Goal: Task Accomplishment & Management: Manage account settings

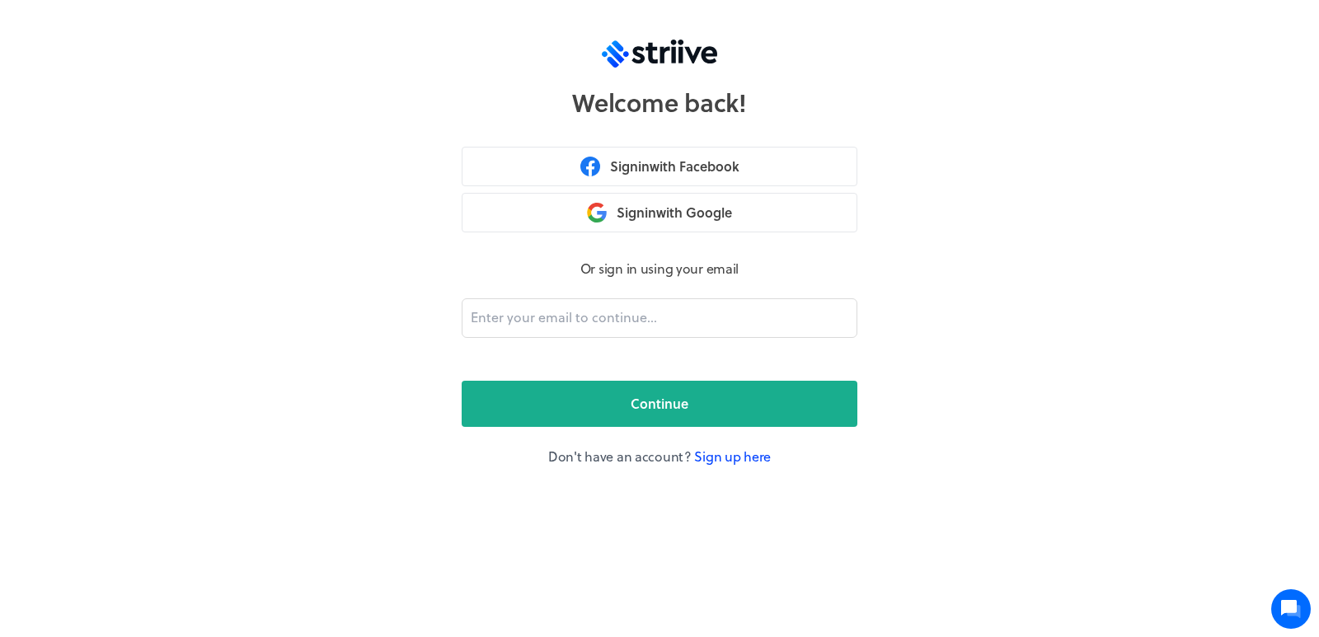
click at [746, 452] on link "Sign up here" at bounding box center [732, 456] width 77 height 19
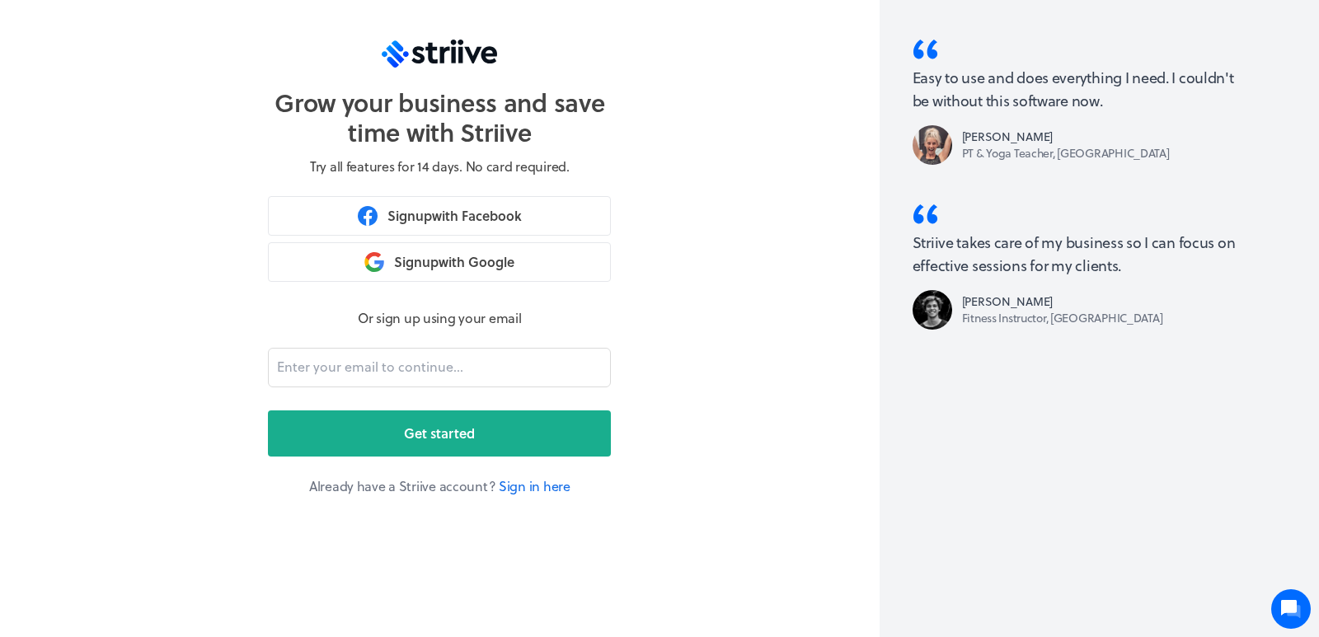
click at [378, 344] on form "Or sign up using your email Get started" at bounding box center [439, 382] width 343 height 148
click at [362, 389] on form "Or sign up using your email Get started" at bounding box center [439, 382] width 343 height 148
paste input "[EMAIL_ADDRESS][DOMAIN_NAME]"
click at [425, 368] on input "email" at bounding box center [439, 368] width 343 height 40
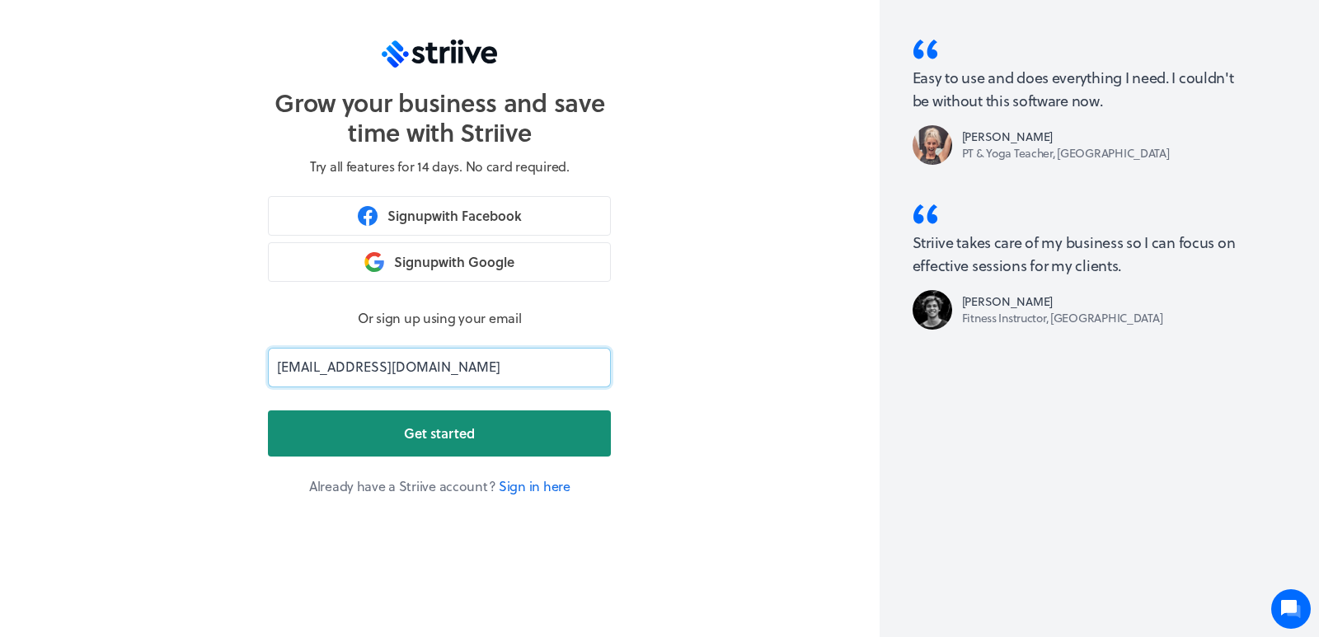
type input "[EMAIL_ADDRESS][DOMAIN_NAME]"
click at [355, 425] on button "Get started" at bounding box center [439, 434] width 343 height 46
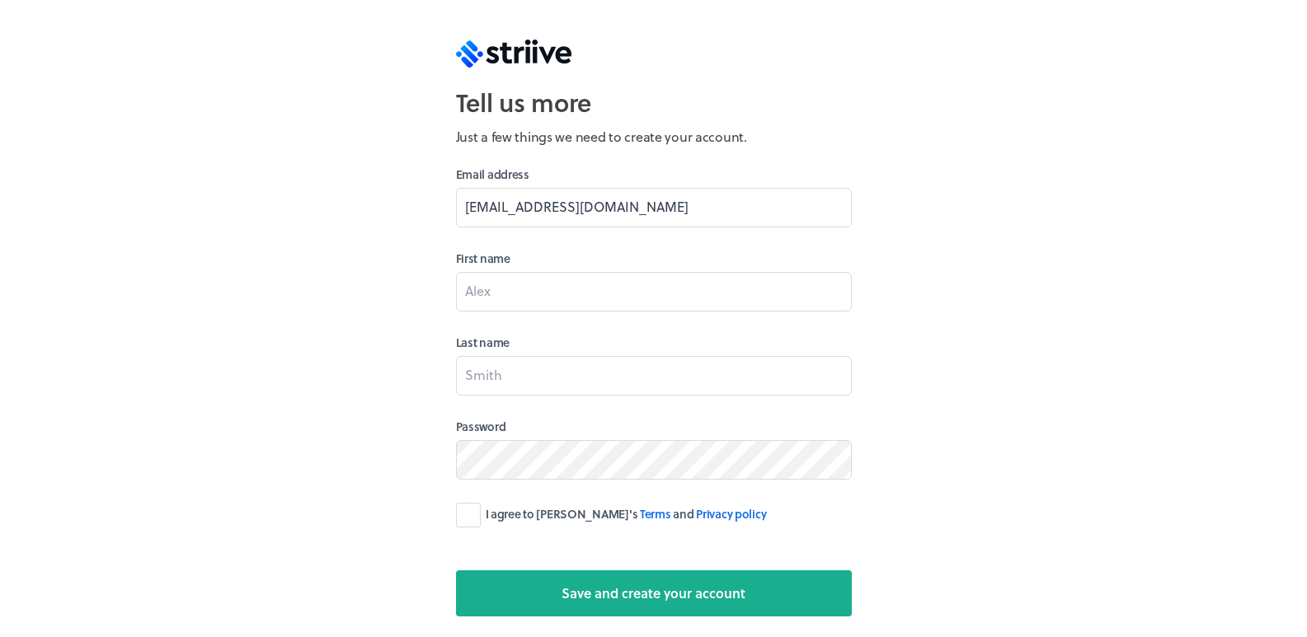
type input "[EMAIL_ADDRESS][DOMAIN_NAME]"
type input "[PERSON_NAME]"
click at [637, 211] on input "[EMAIL_ADDRESS][DOMAIN_NAME]" at bounding box center [654, 208] width 396 height 40
paste input "0970t4z8nb@mrotzis"
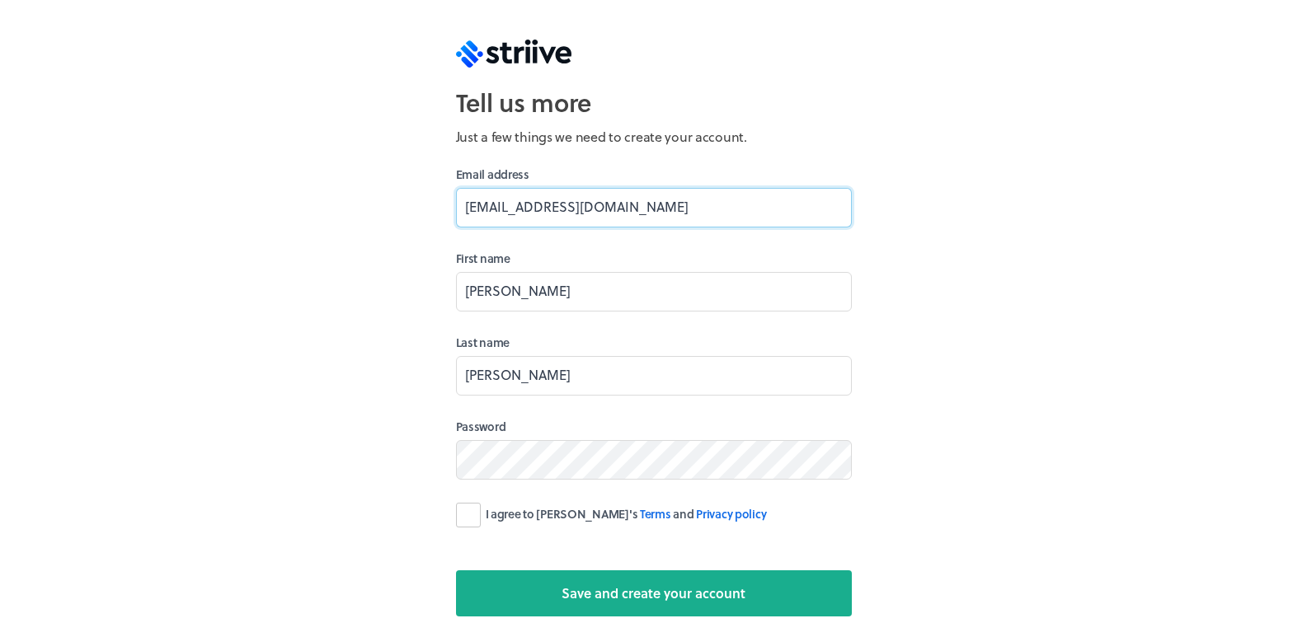
type input "[EMAIL_ADDRESS][DOMAIN_NAME]"
click at [470, 511] on label "I agree to [PERSON_NAME]'s Terms and Privacy policy" at bounding box center [611, 515] width 311 height 25
click at [0, 0] on input "I agree to [PERSON_NAME]'s Terms and Privacy policy" at bounding box center [0, 0] width 0 height 0
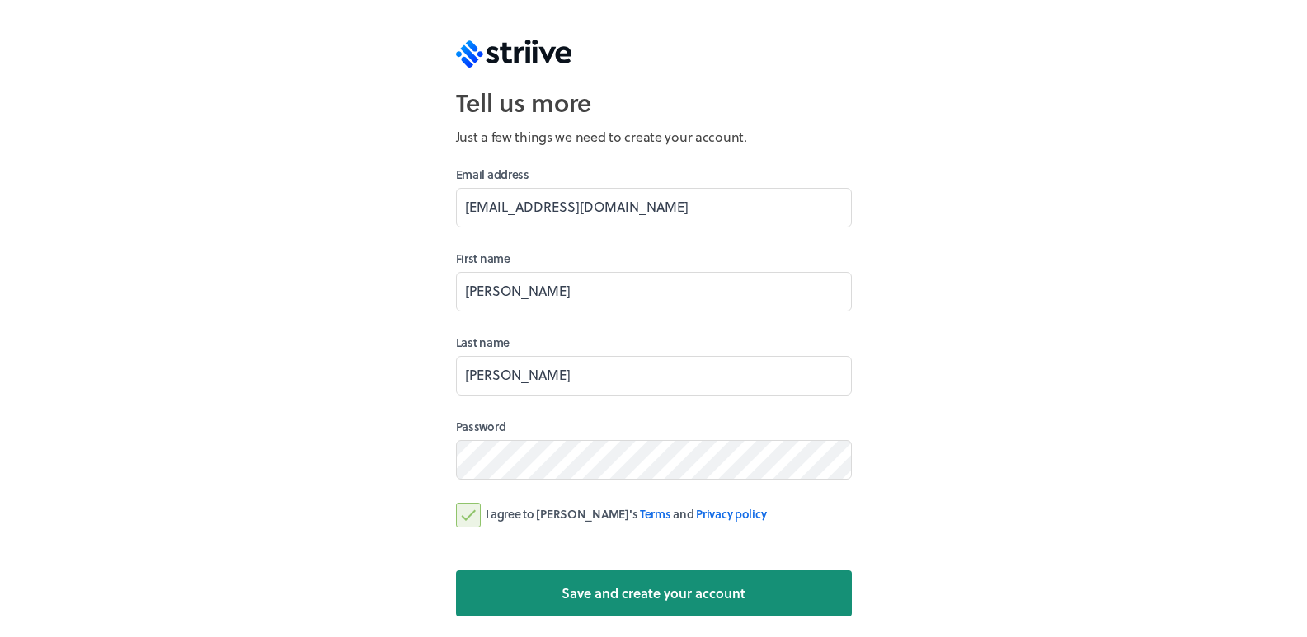
click at [533, 595] on button "Save and create your account" at bounding box center [654, 594] width 396 height 46
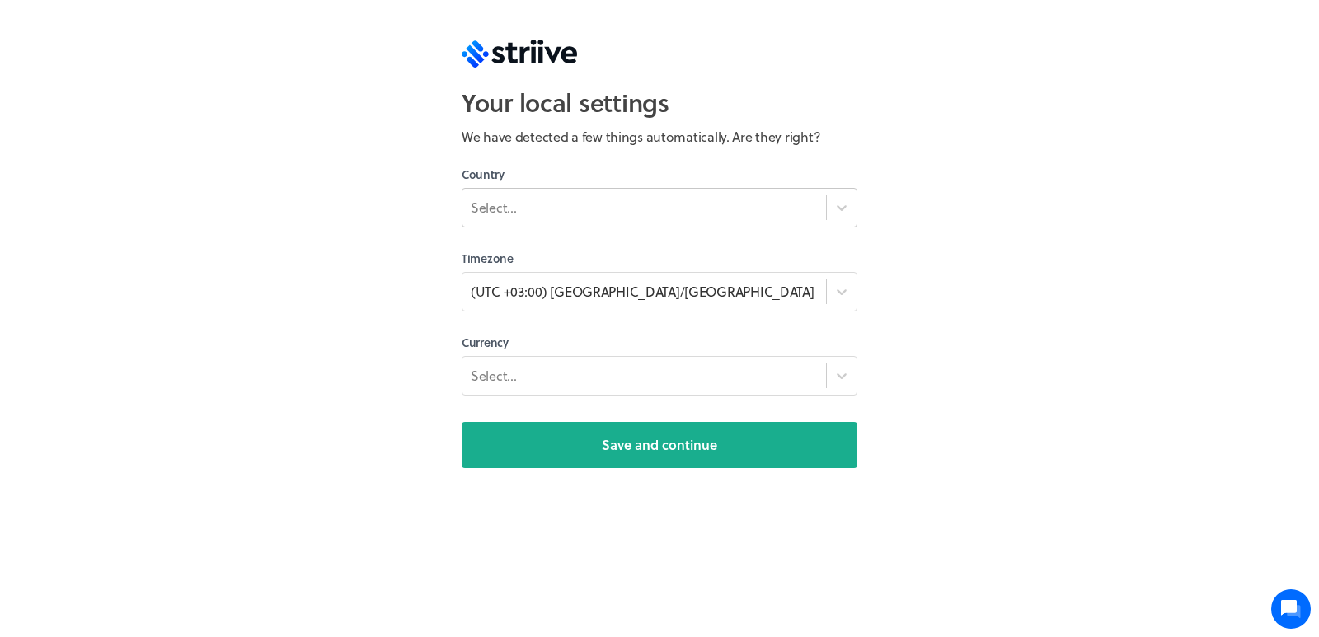
click at [560, 213] on div "Select..." at bounding box center [645, 208] width 364 height 30
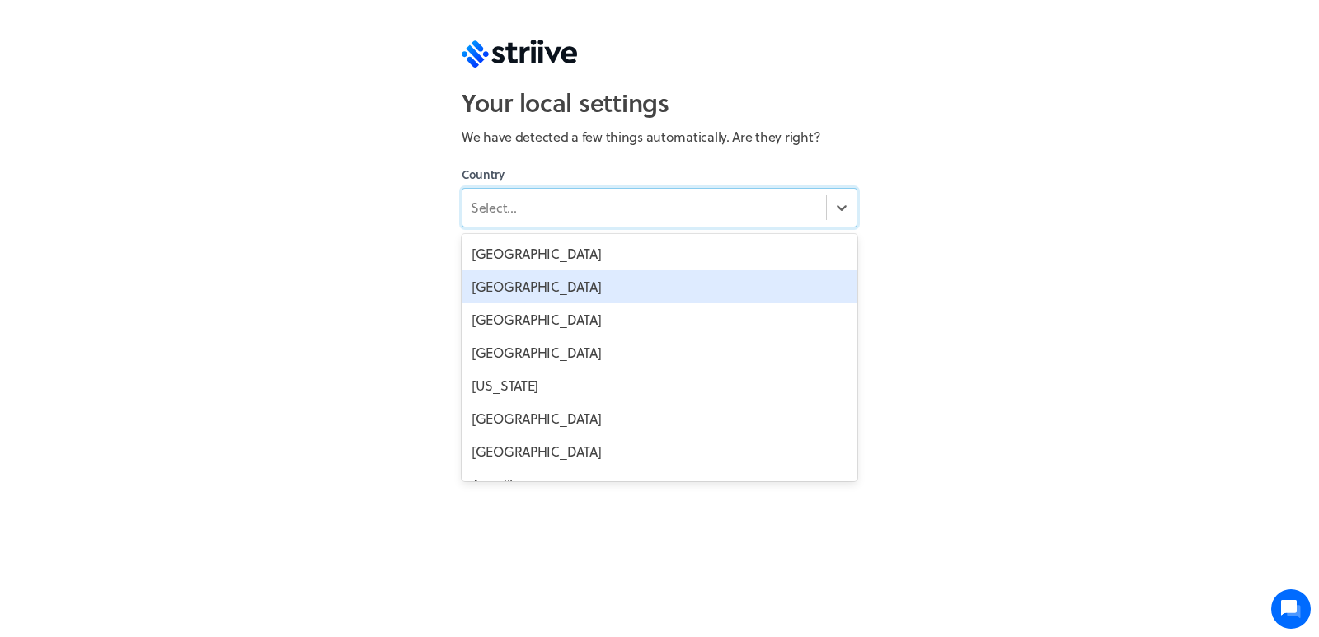
click at [547, 277] on div "[GEOGRAPHIC_DATA]" at bounding box center [660, 286] width 396 height 33
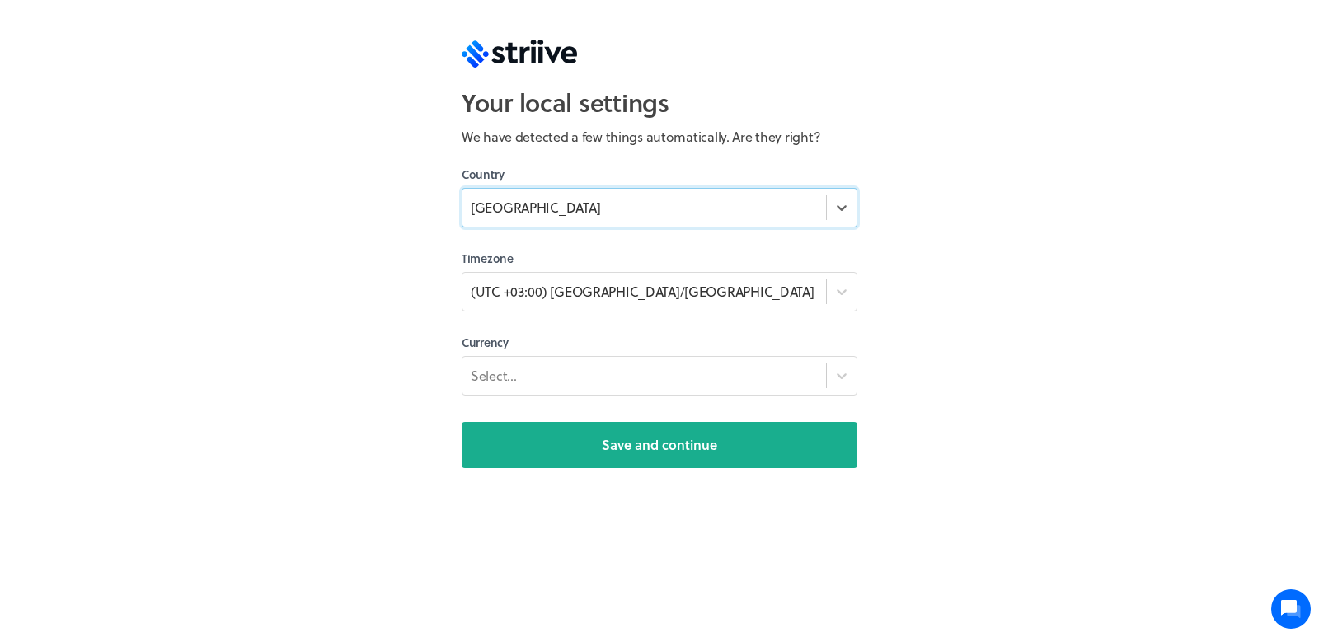
click at [547, 277] on div "(UTC +03:00) [GEOGRAPHIC_DATA]/[GEOGRAPHIC_DATA]" at bounding box center [645, 292] width 364 height 30
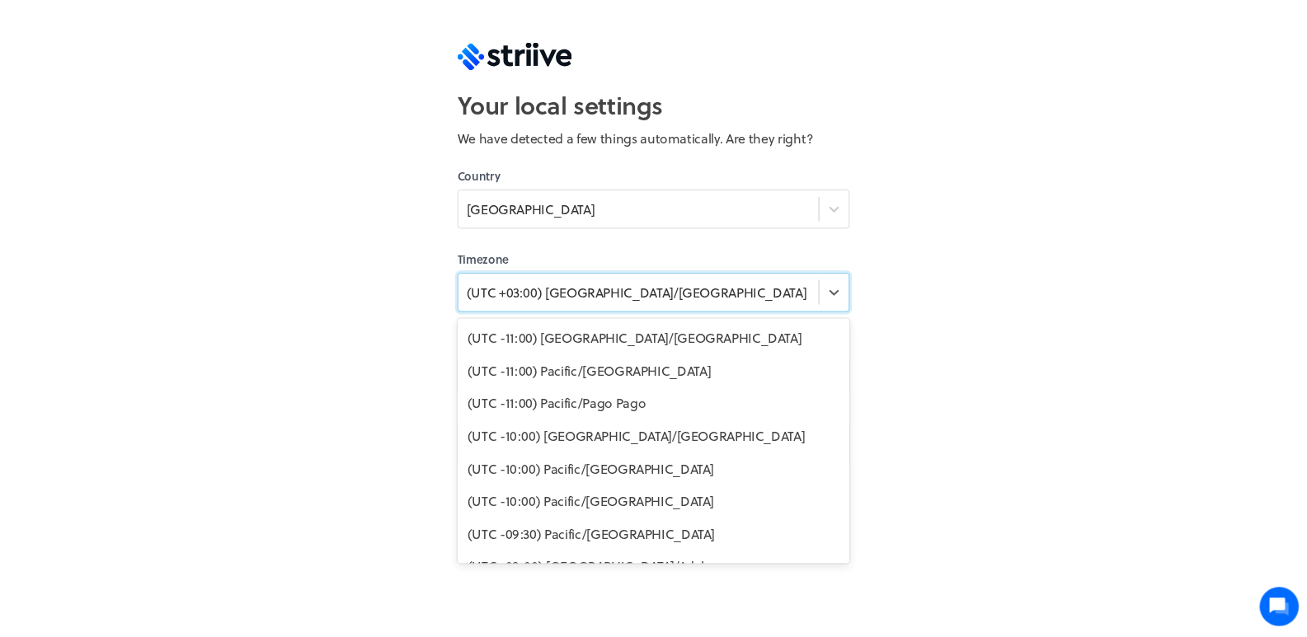
scroll to position [8671, 0]
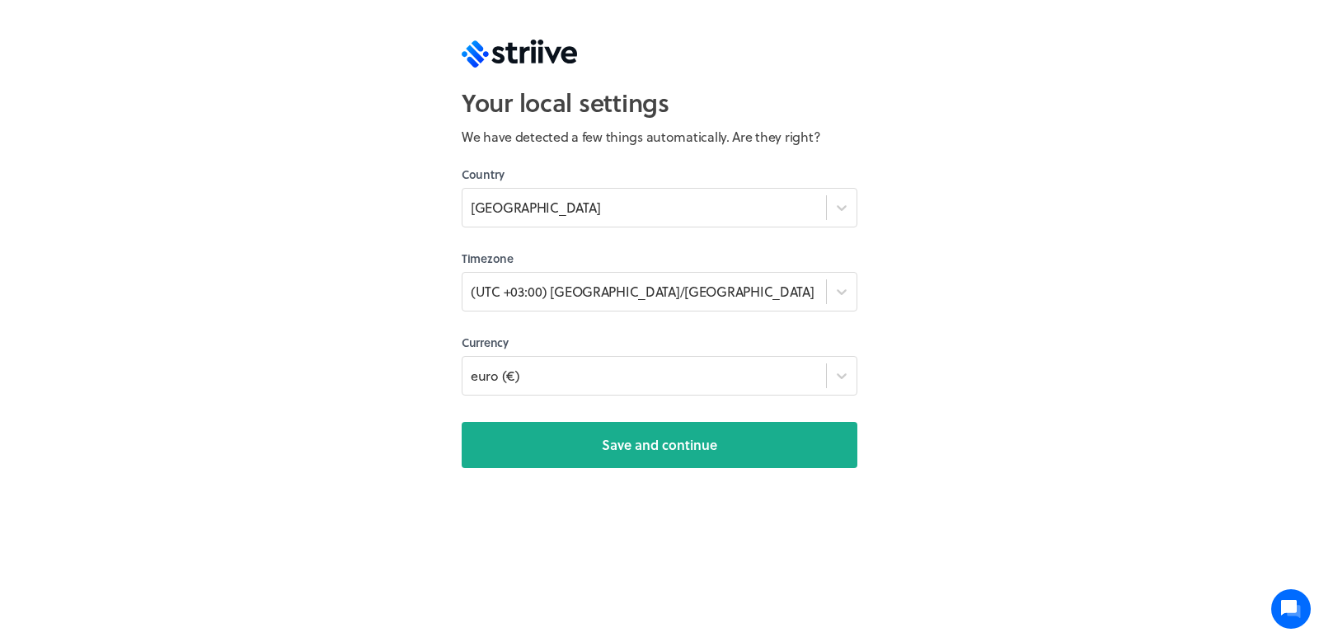
click at [425, 322] on div "Your local settings We have detected a few things automatically. Are they right…" at bounding box center [659, 318] width 1319 height 637
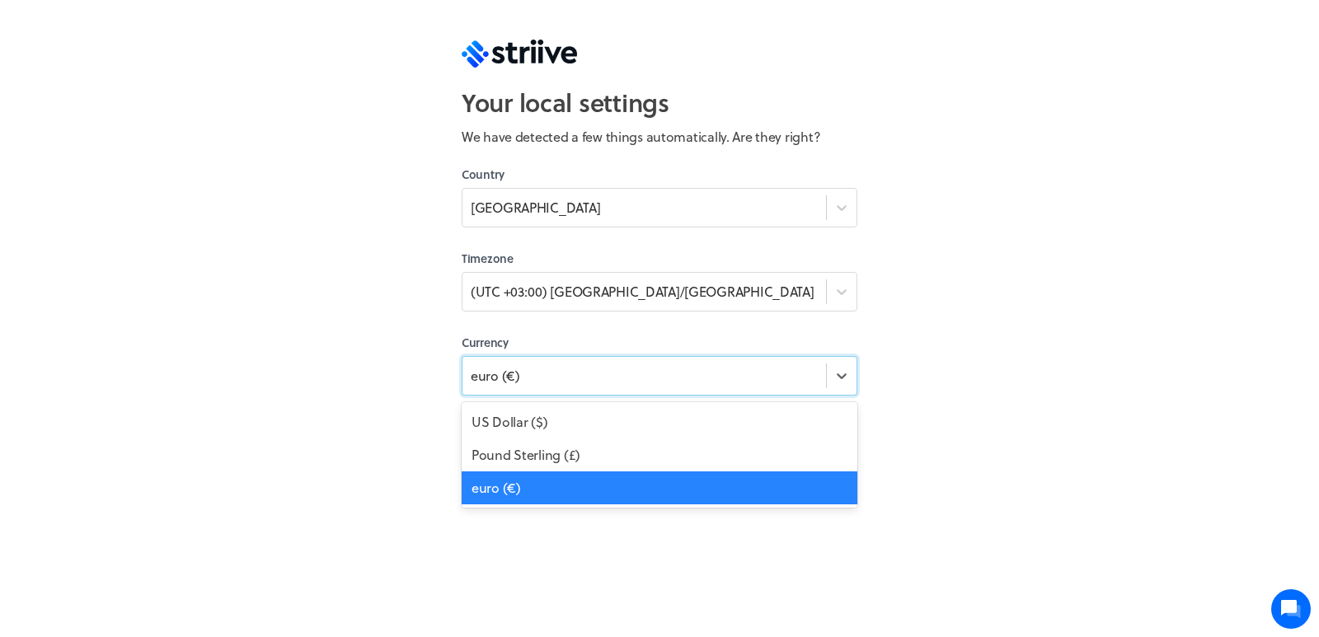
click at [573, 368] on div "euro (€)" at bounding box center [645, 375] width 364 height 23
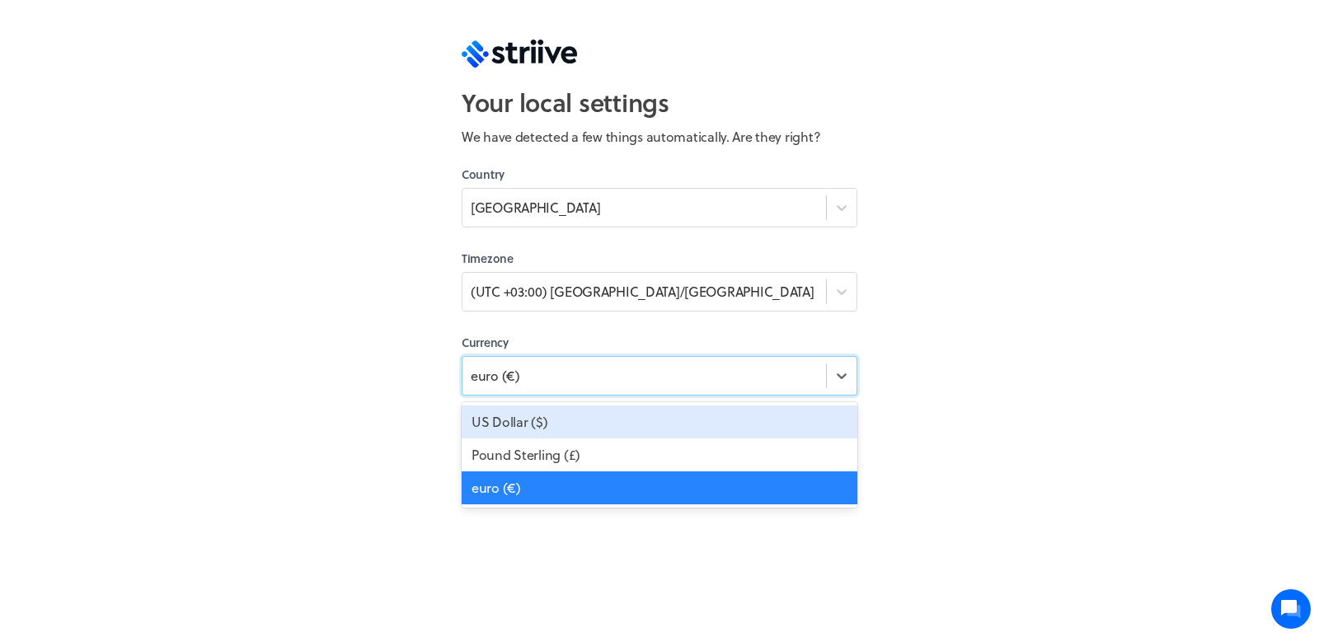
click at [355, 383] on div "Your local settings We have detected a few things automatically. Are they right…" at bounding box center [659, 318] width 1319 height 637
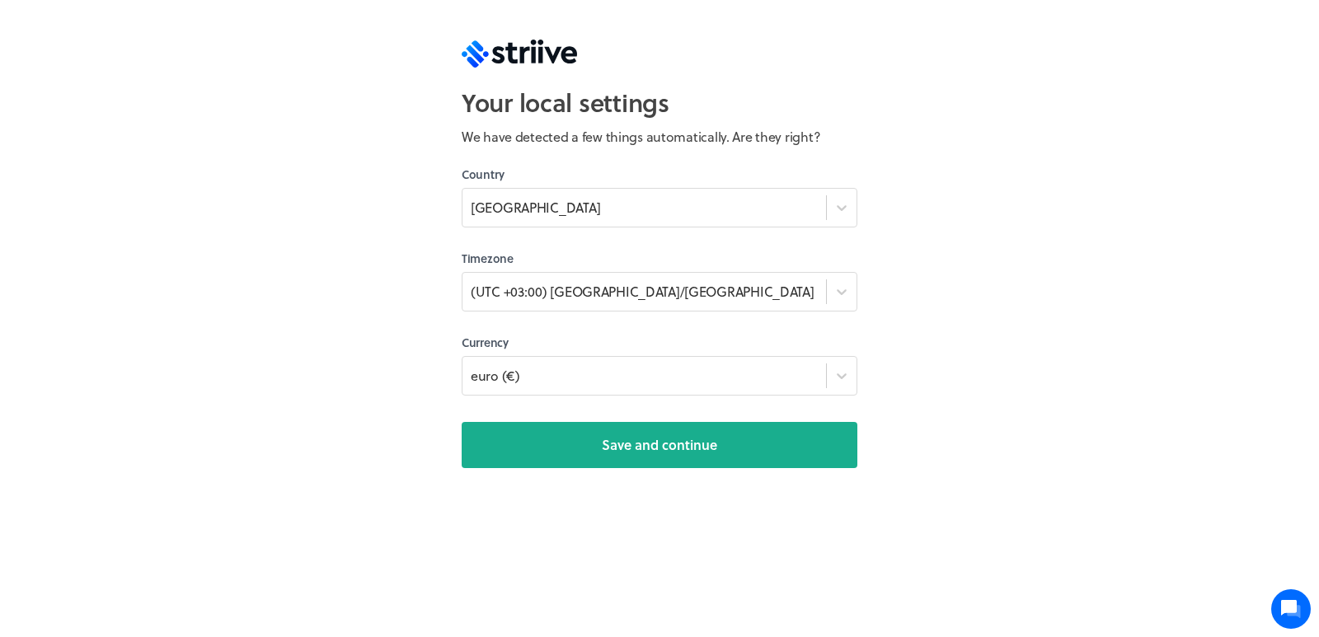
click at [516, 439] on button "Save and continue" at bounding box center [660, 445] width 396 height 46
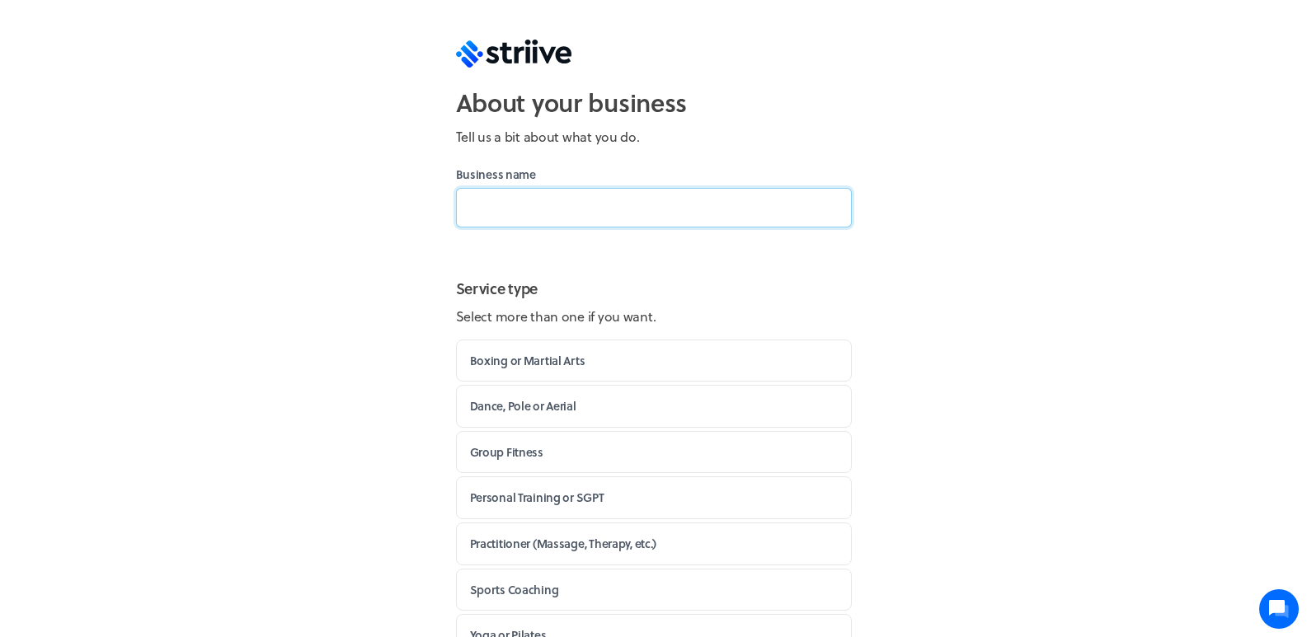
click at [544, 216] on input at bounding box center [654, 208] width 396 height 40
type input "wegsdb"
click at [528, 361] on label "Boxing or Martial Arts" at bounding box center [654, 361] width 396 height 43
click at [0, 0] on input "Boxing or Martial Arts" at bounding box center [0, 0] width 0 height 0
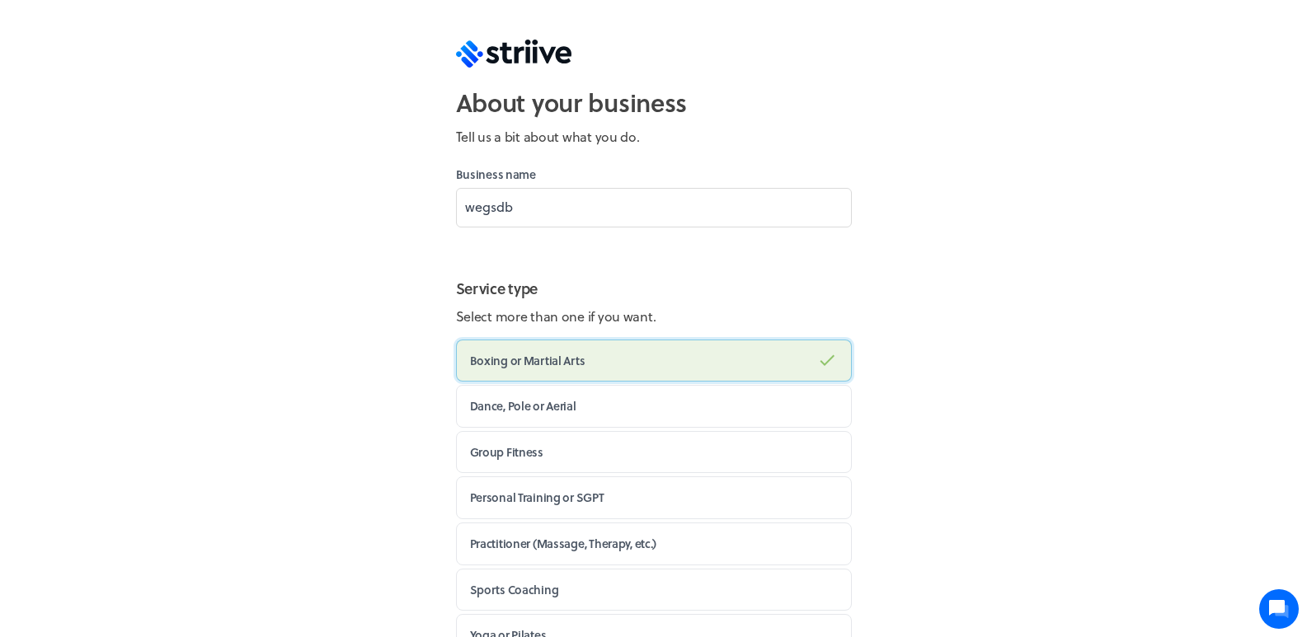
scroll to position [167, 0]
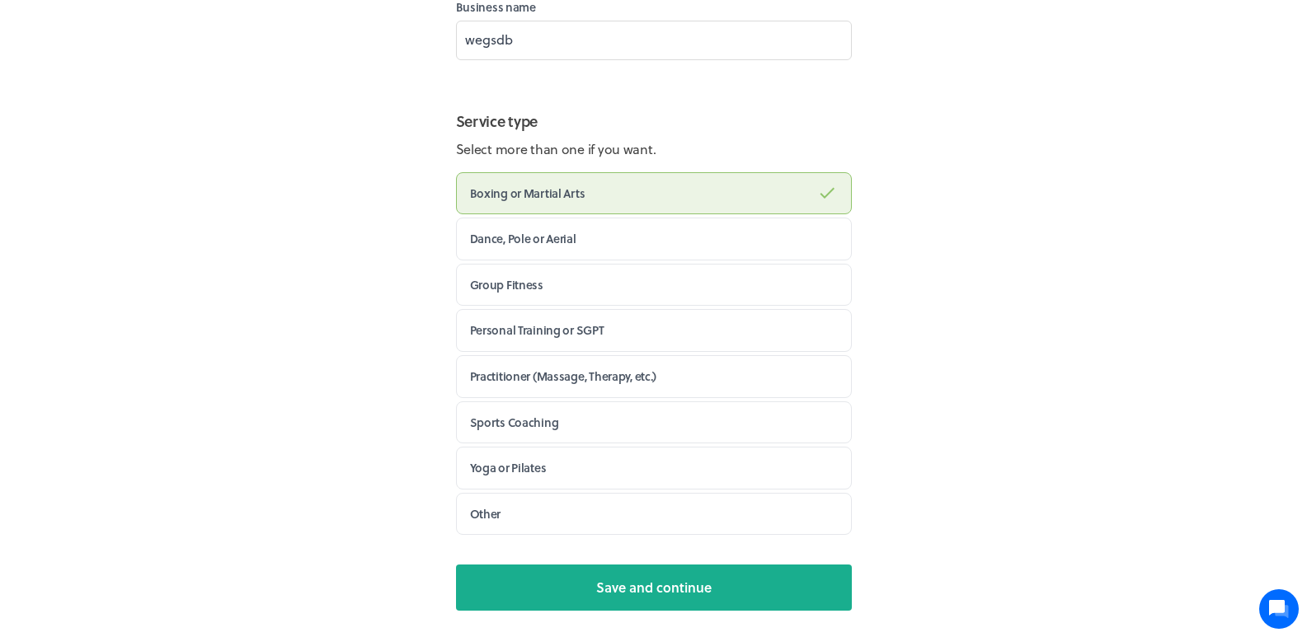
click at [587, 616] on section "About your business Tell us a bit about what you do. Business name wegsdb Servi…" at bounding box center [654, 235] width 422 height 805
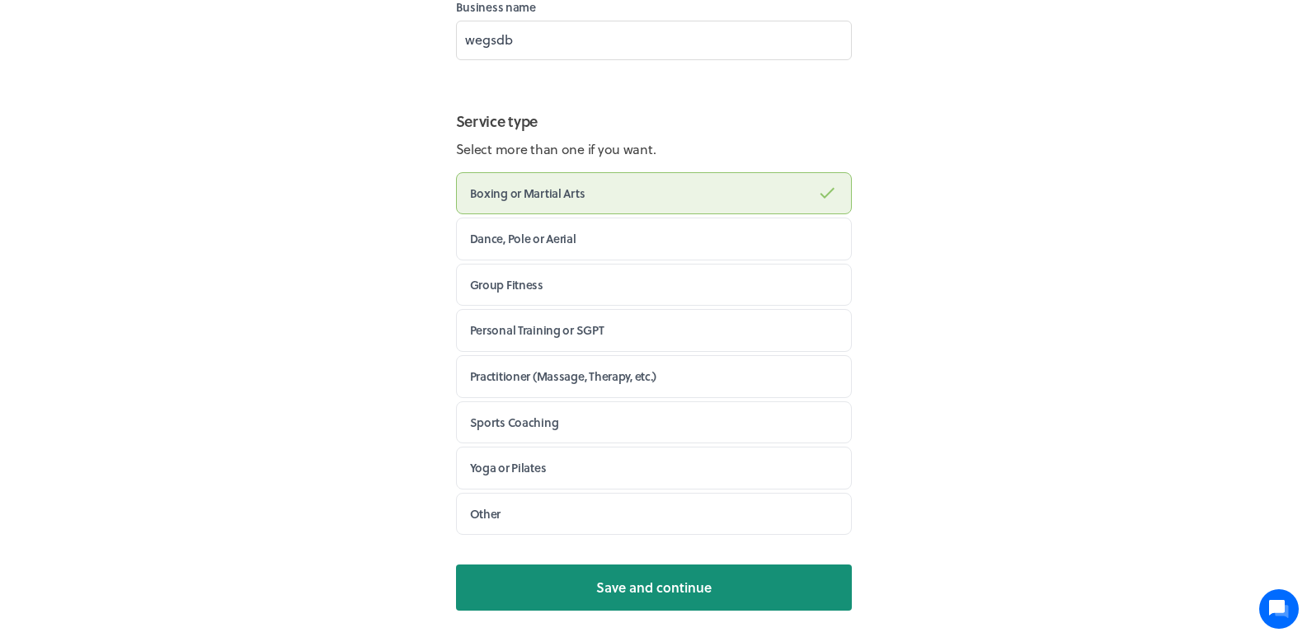
click at [590, 592] on button "Save and continue" at bounding box center [654, 588] width 396 height 46
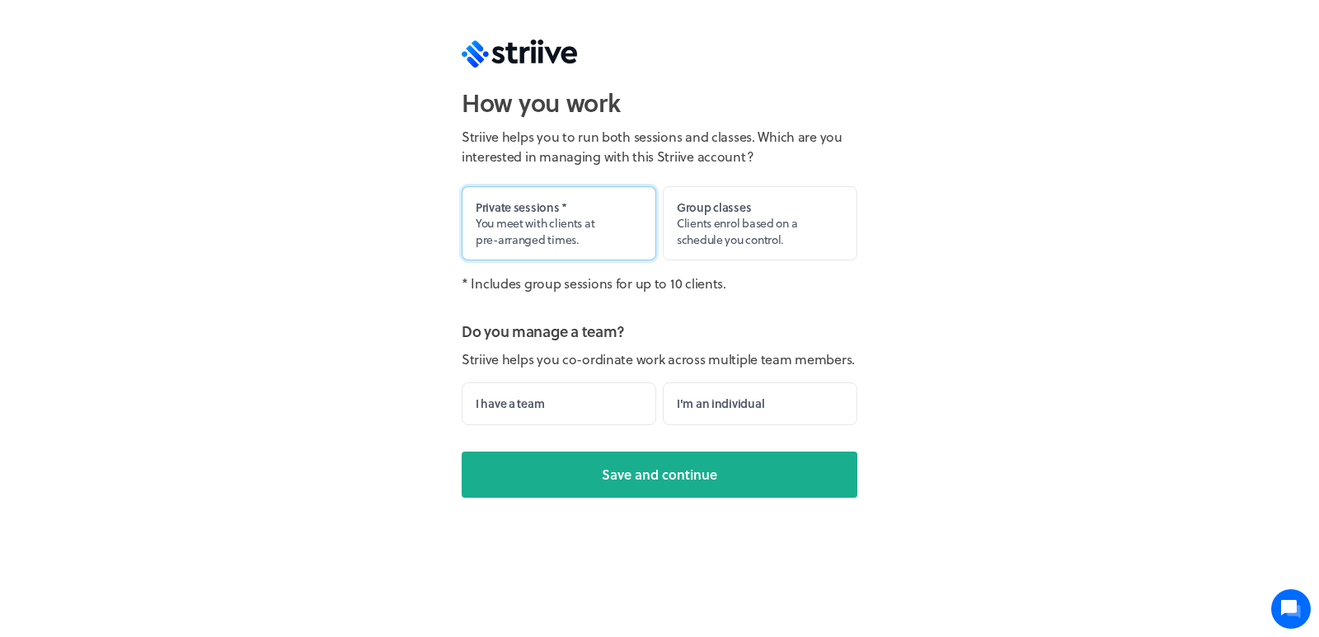
click at [581, 234] on label "Private sessions * You meet with clients at pre-arranged times." at bounding box center [559, 223] width 195 height 75
click at [0, 0] on input "Private sessions * You meet with clients at pre-arranged times." at bounding box center [0, 0] width 0 height 0
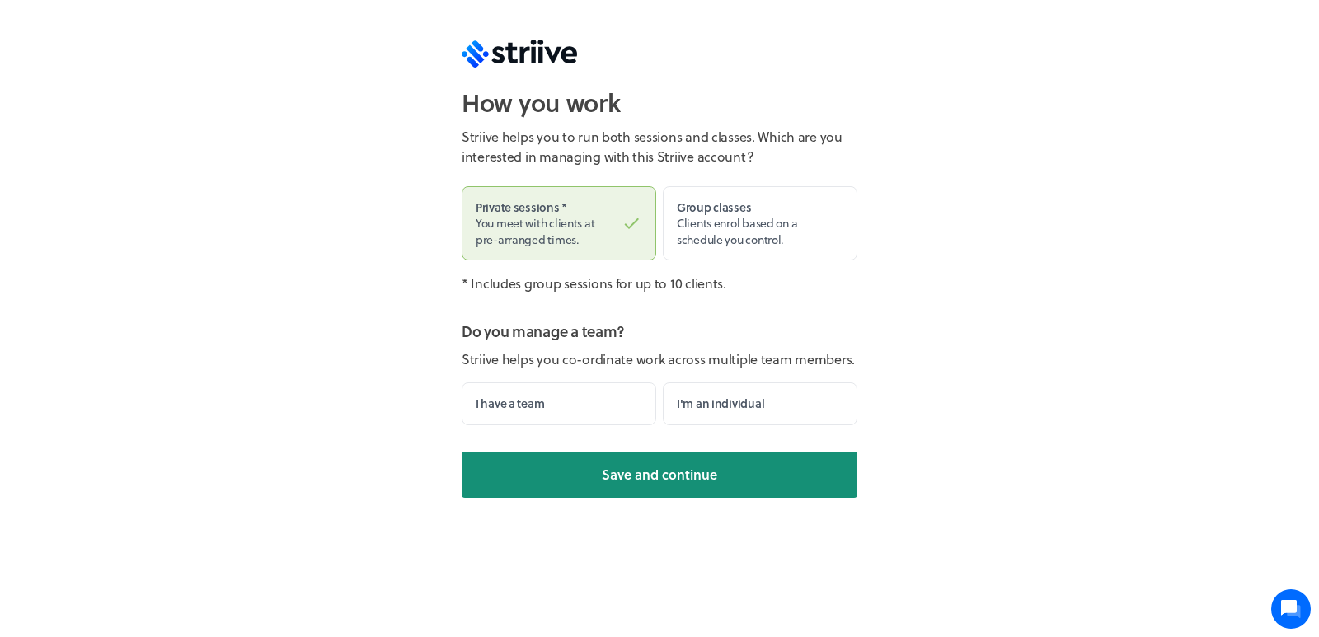
click at [622, 455] on button "Save and continue" at bounding box center [660, 475] width 396 height 46
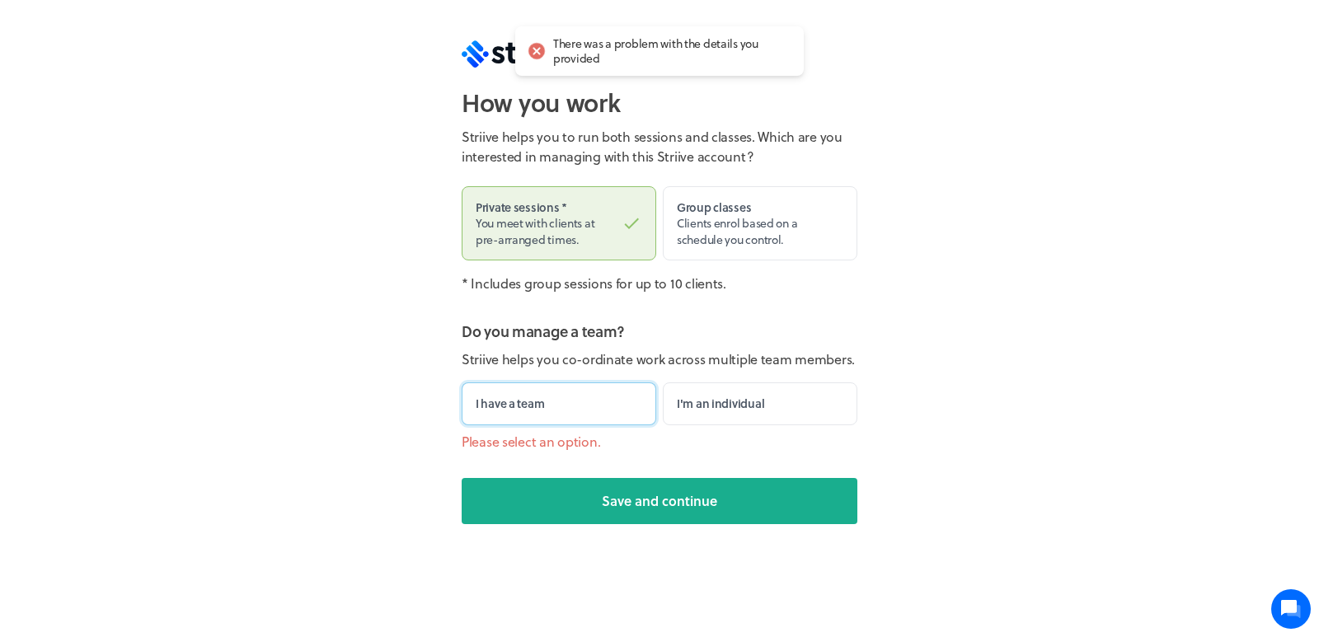
click at [599, 420] on label "I have a team" at bounding box center [559, 404] width 195 height 43
click at [0, 0] on input "I have a team" at bounding box center [0, 0] width 0 height 0
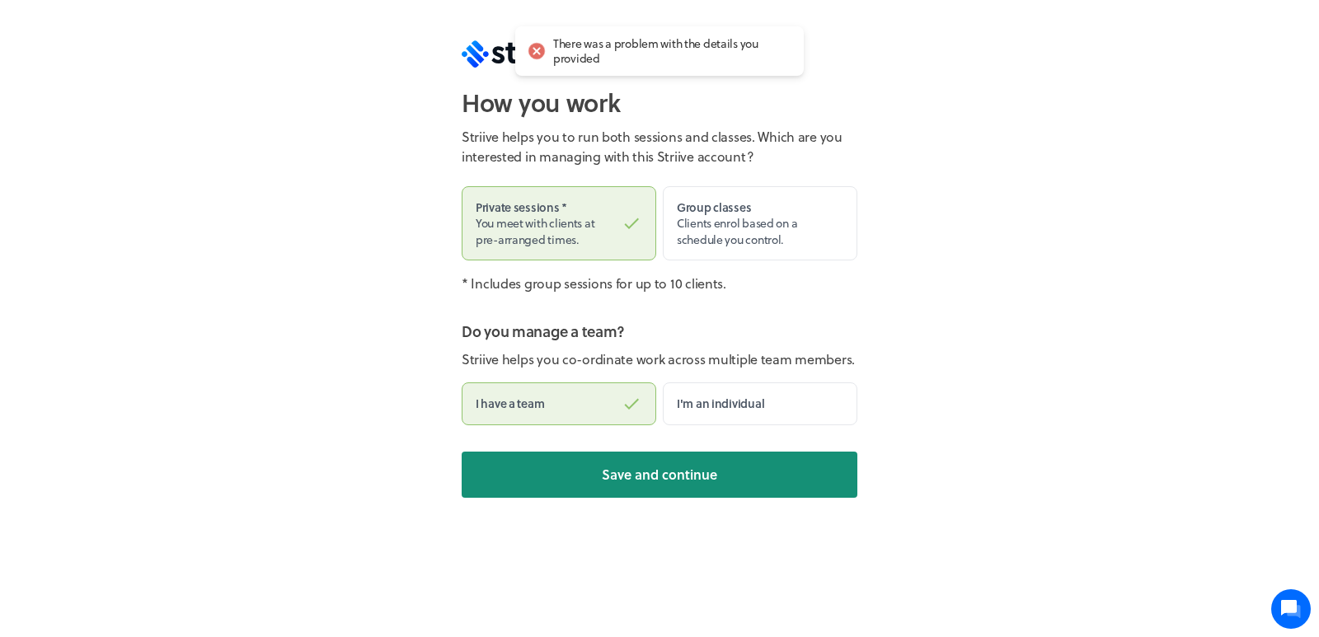
click at [613, 458] on button "Save and continue" at bounding box center [660, 475] width 396 height 46
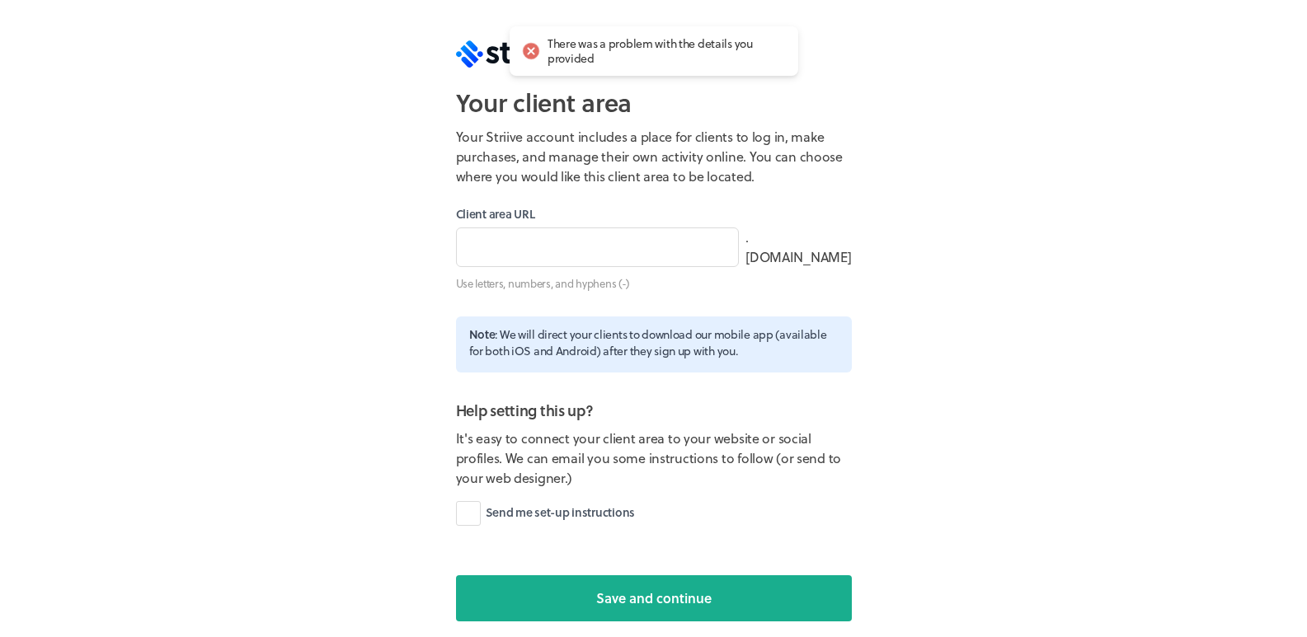
type input "wegsdb"
click at [505, 518] on label "Send me set-up instructions" at bounding box center [545, 513] width 179 height 25
click at [0, 0] on input "Send me set-up instructions" at bounding box center [0, 0] width 0 height 0
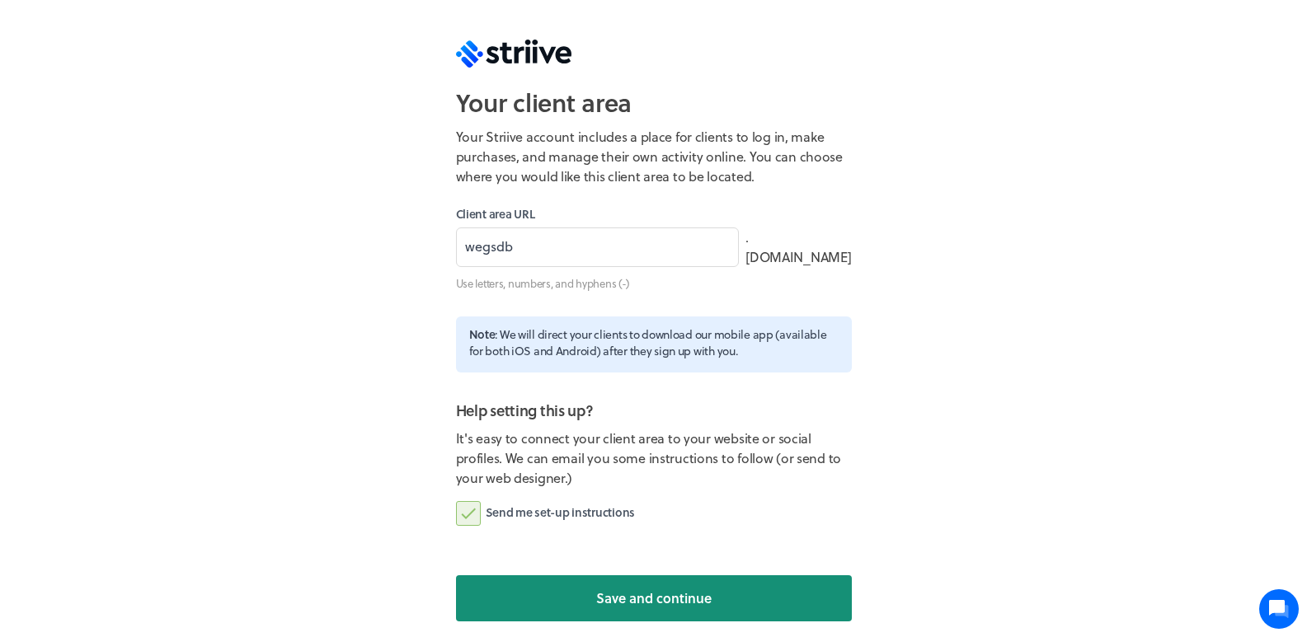
click at [631, 600] on span "Save and continue" at bounding box center [653, 599] width 115 height 20
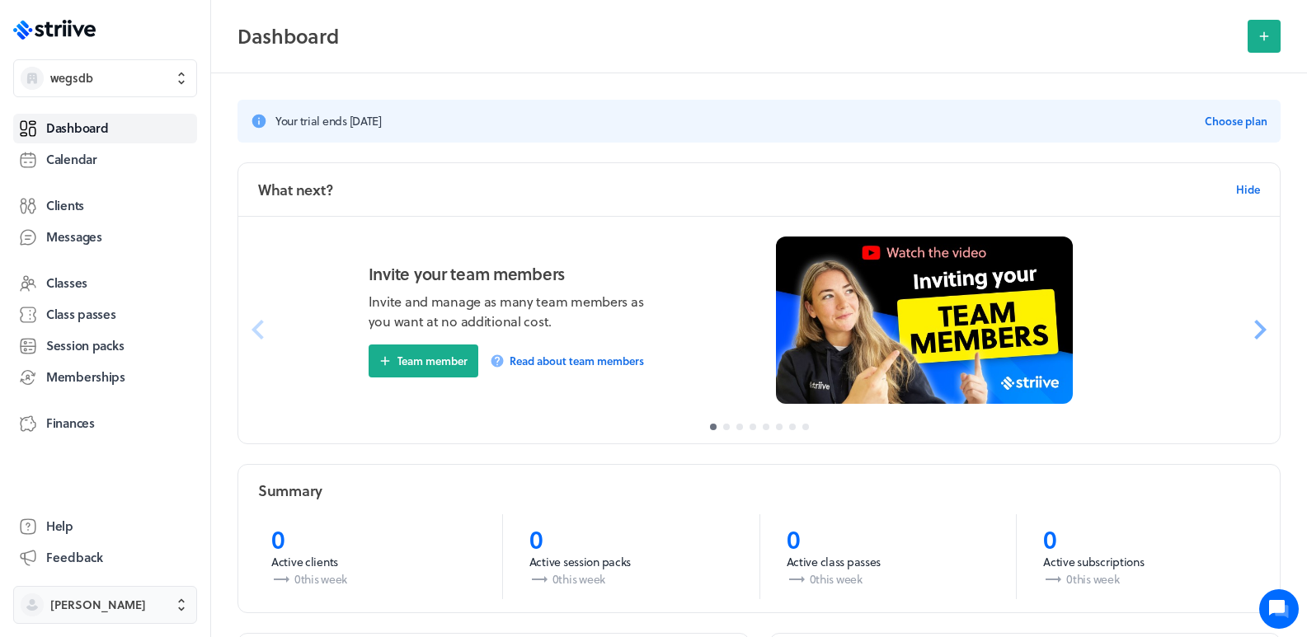
click at [190, 599] on button "[PERSON_NAME]" at bounding box center [105, 605] width 184 height 38
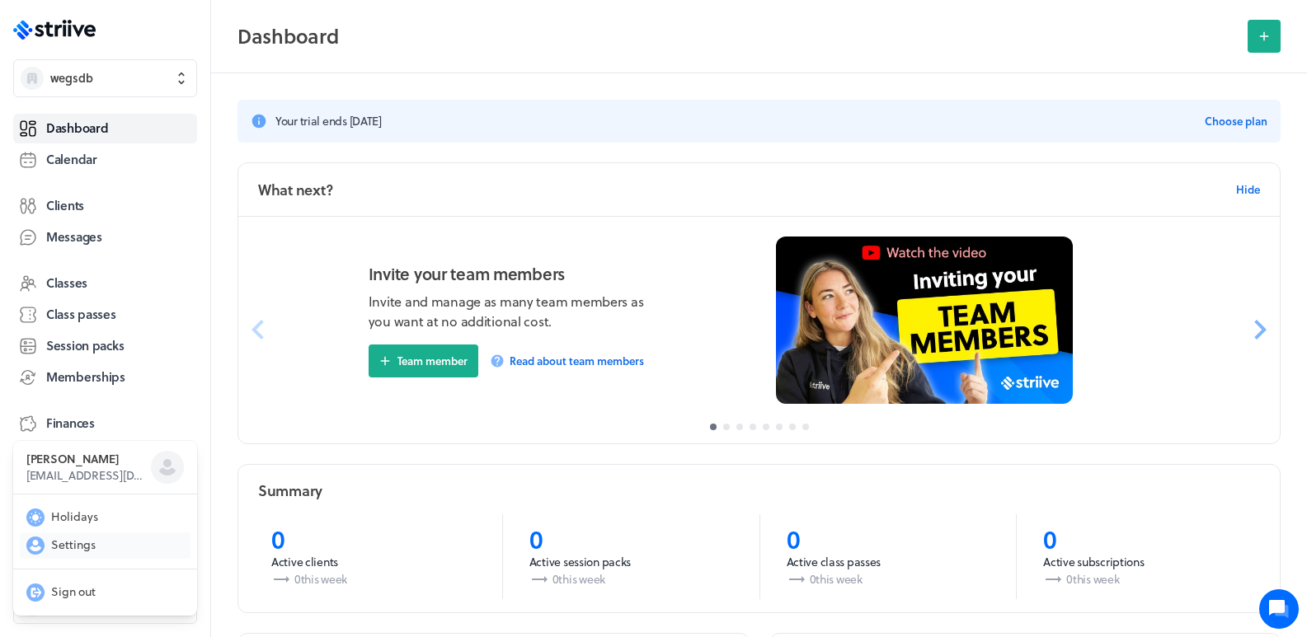
click at [79, 545] on span "Settings" at bounding box center [73, 545] width 45 height 16
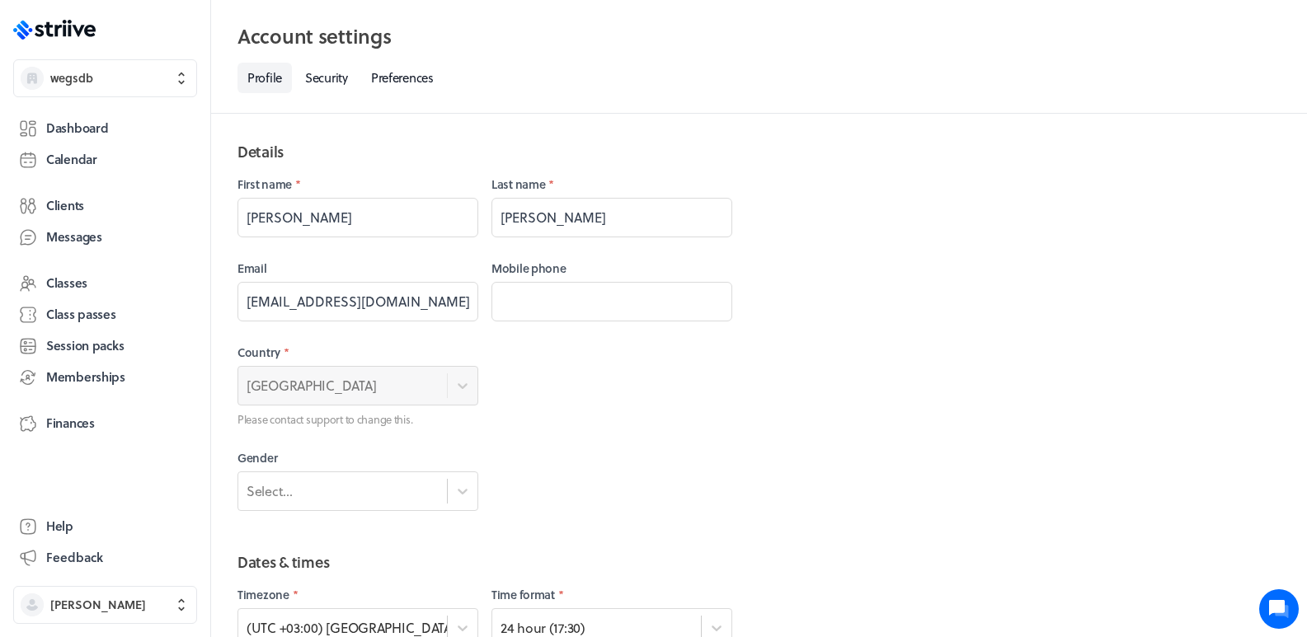
click at [302, 59] on div "Account settings Select a tab Profile Security Preferences Profile Security Pre…" at bounding box center [759, 56] width 1096 height 73
click at [324, 72] on link "Security" at bounding box center [326, 78] width 63 height 31
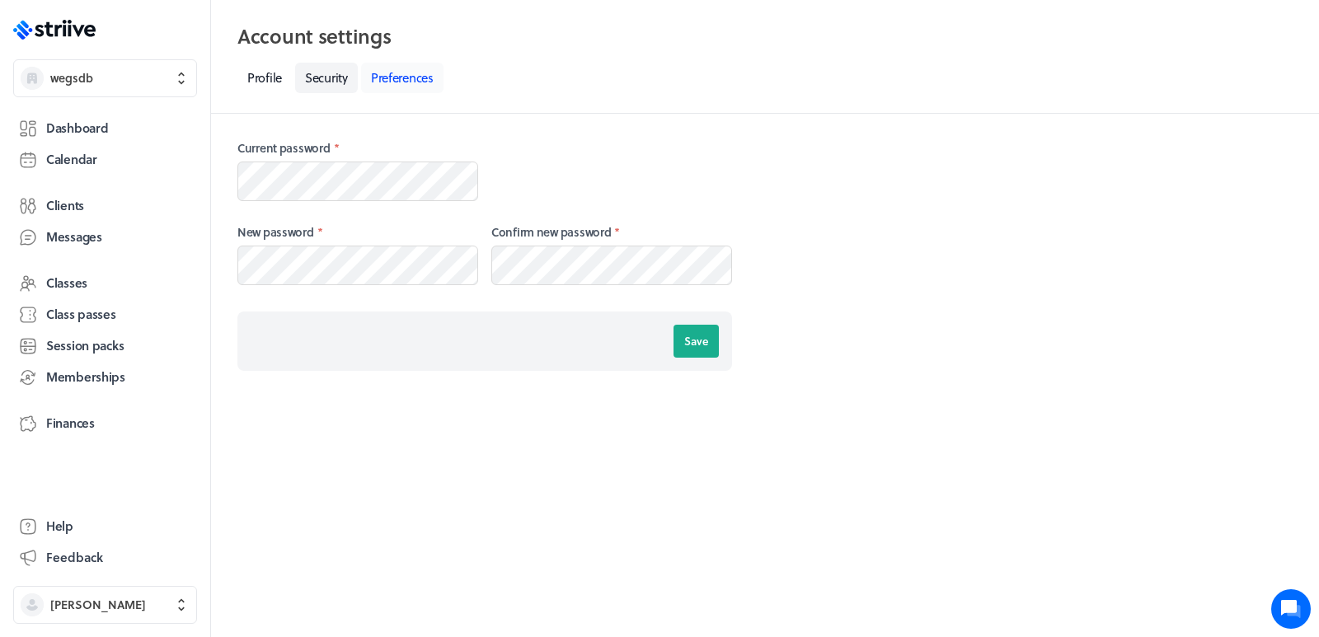
click at [400, 83] on link "Preferences" at bounding box center [402, 78] width 82 height 31
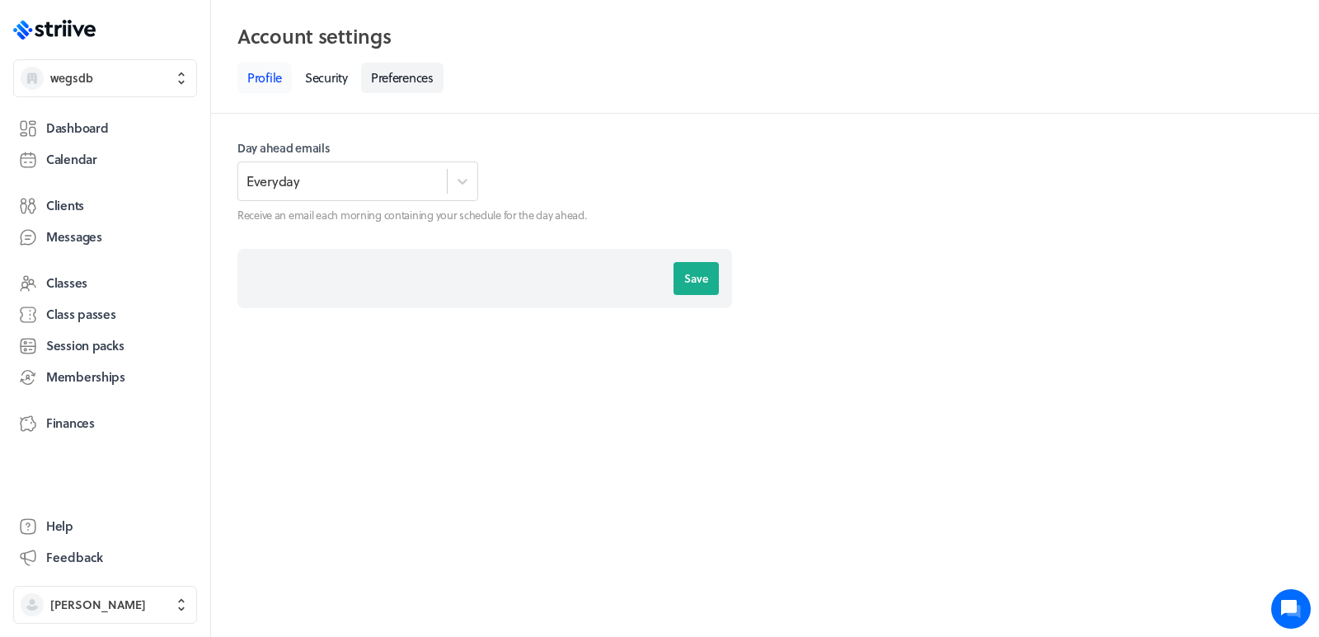
click at [275, 82] on link "Profile" at bounding box center [264, 78] width 54 height 31
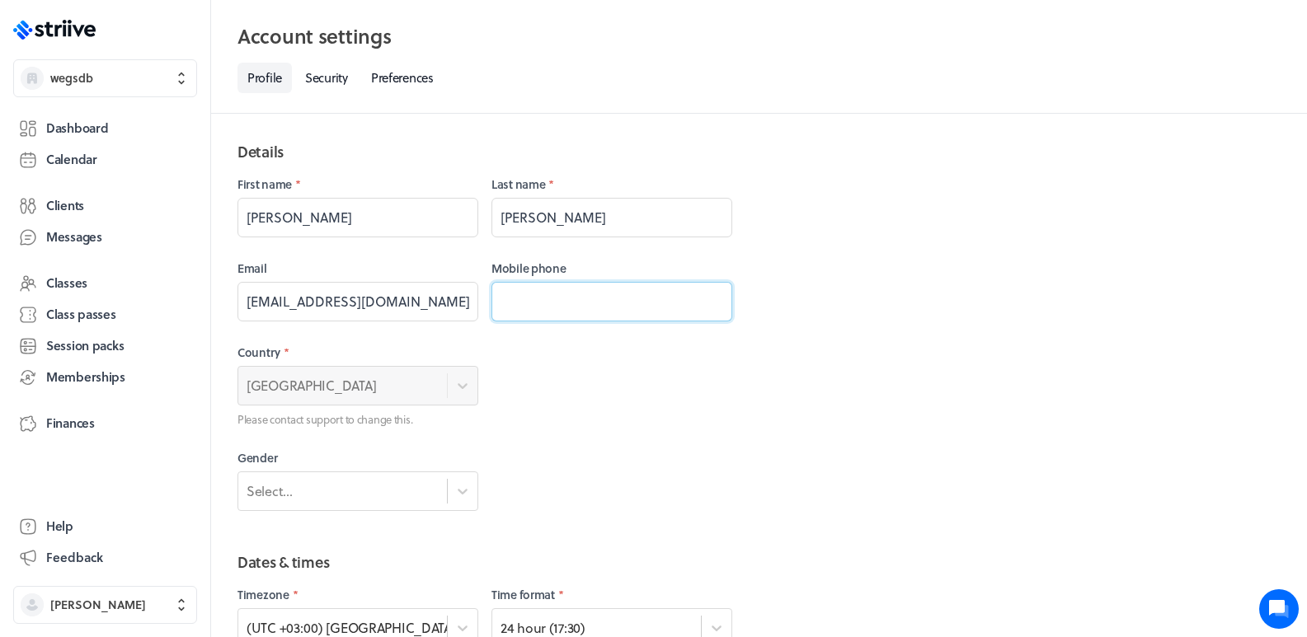
click at [563, 311] on input "tel" at bounding box center [611, 302] width 241 height 40
type input "[PHONE_NUMBER]"
